Goal: Information Seeking & Learning: Check status

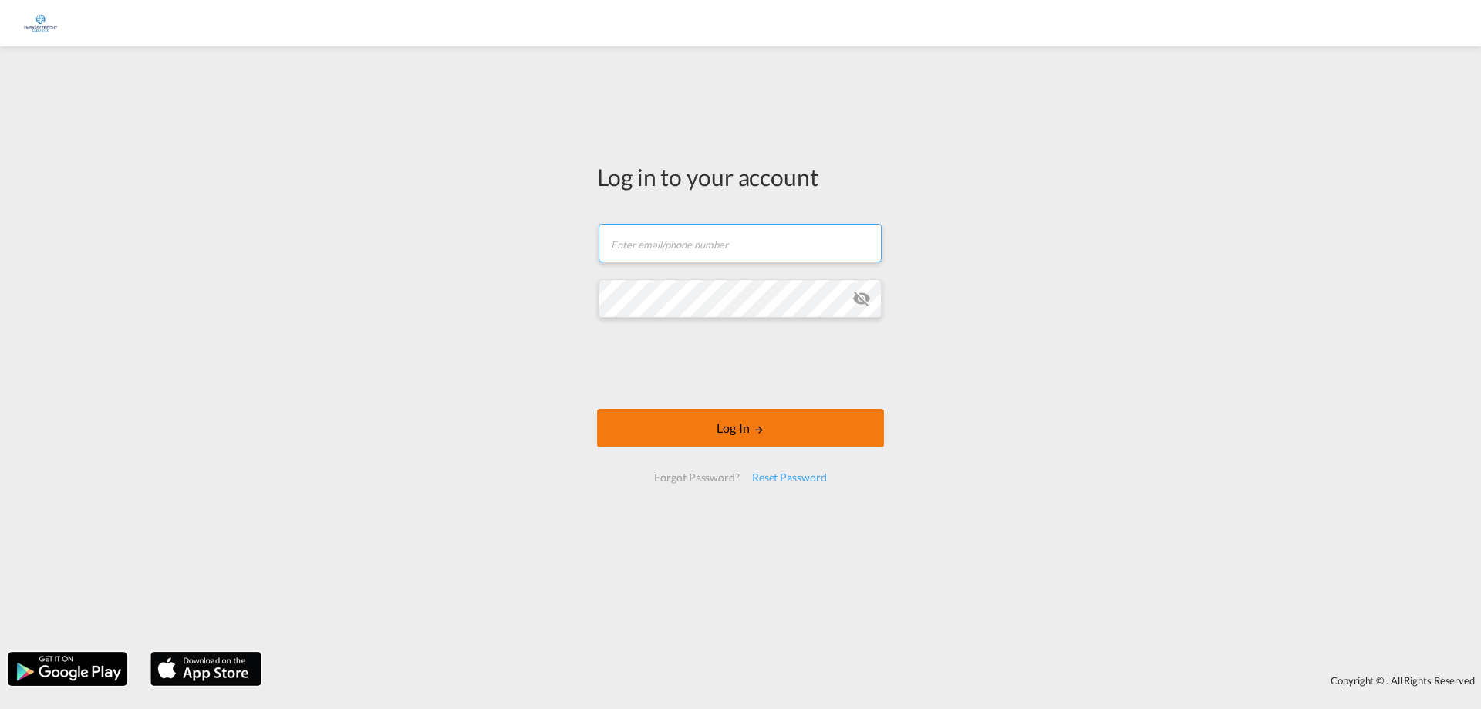
type input "[EMAIL_ADDRESS][DOMAIN_NAME]"
click at [681, 429] on button "Log In" at bounding box center [740, 428] width 287 height 39
